Goal: Information Seeking & Learning: Learn about a topic

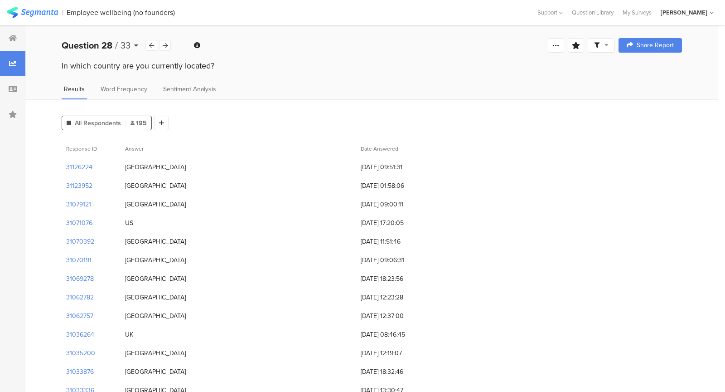
click at [138, 46] on div "Question 28 / 33" at bounding box center [104, 46] width 84 height 14
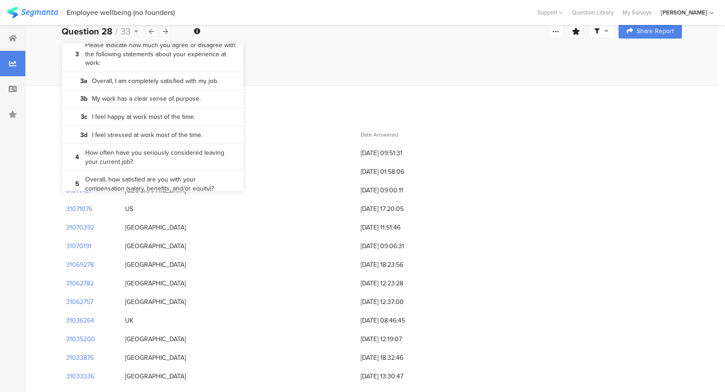
scroll to position [133, 0]
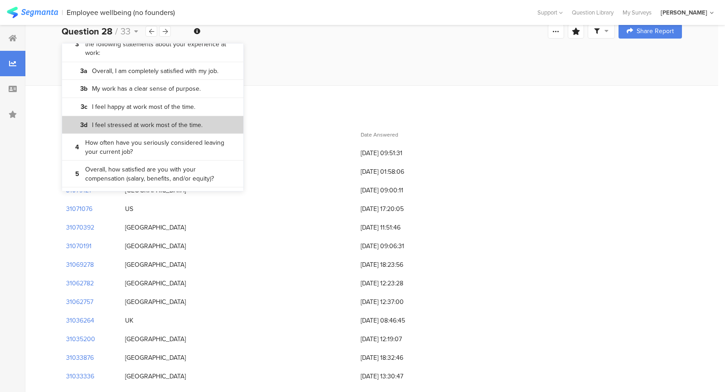
click at [147, 121] on bdi "I feel stressed at work most of the time." at bounding box center [147, 125] width 111 height 9
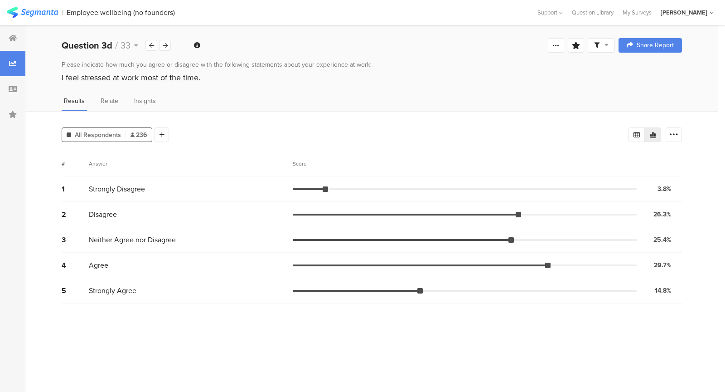
drag, startPoint x: 199, startPoint y: 77, endPoint x: 132, endPoint y: 74, distance: 66.7
click at [132, 74] on div "I feel stressed at work most of the time." at bounding box center [372, 78] width 621 height 12
drag, startPoint x: 64, startPoint y: 78, endPoint x: 194, endPoint y: 80, distance: 130.1
click at [194, 80] on div "I feel stressed at work most of the time." at bounding box center [372, 78] width 621 height 12
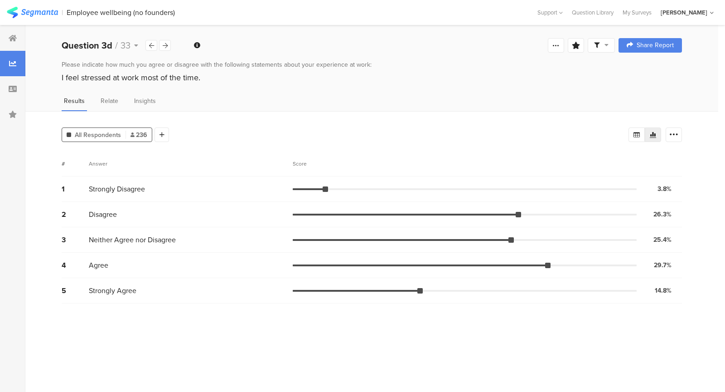
click at [220, 80] on div "I feel stressed at work most of the time." at bounding box center [372, 78] width 621 height 12
click at [10, 91] on icon at bounding box center [13, 88] width 8 height 7
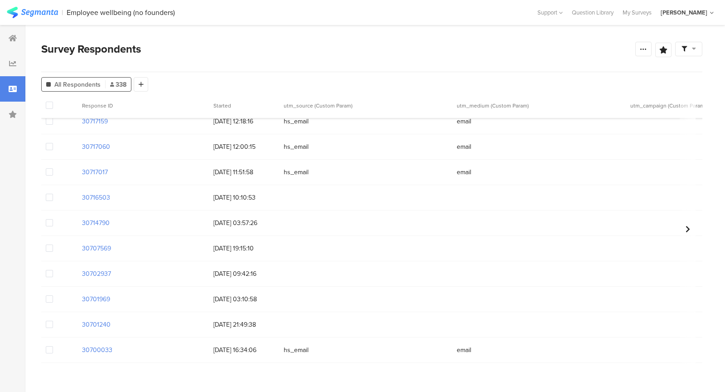
scroll to position [8132, 0]
drag, startPoint x: 209, startPoint y: 310, endPoint x: 249, endPoint y: 325, distance: 43.5
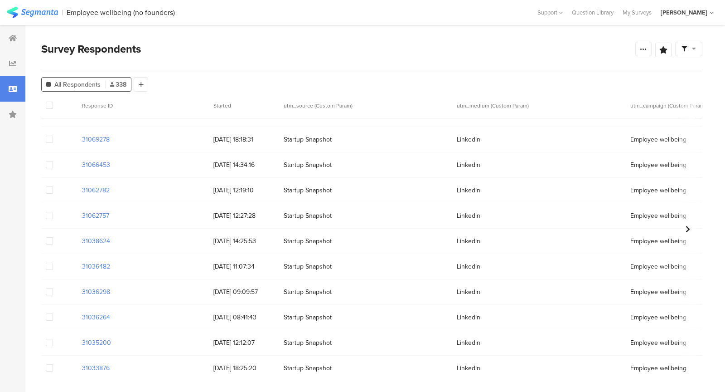
scroll to position [0, 0]
